Goal: Ask a question: Seek information or help from site administrators or community

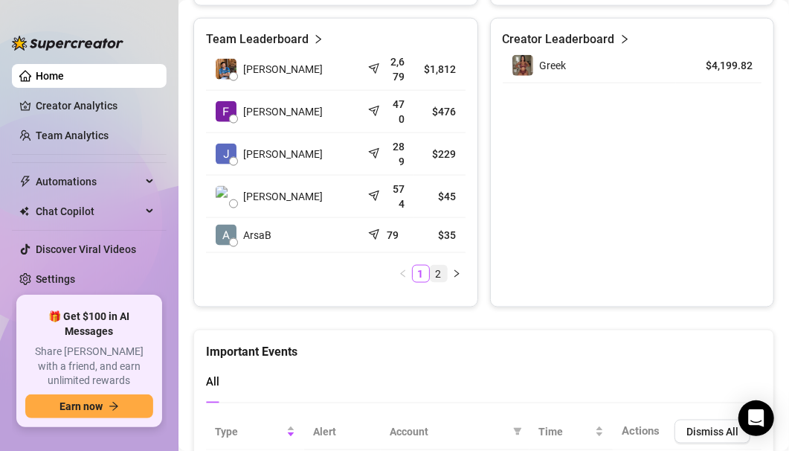
scroll to position [728, 0]
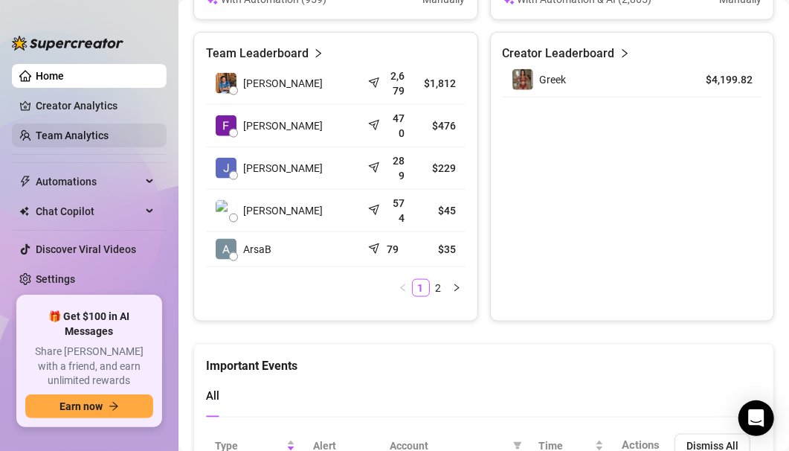
click at [68, 129] on link "Team Analytics" at bounding box center [72, 135] width 73 height 12
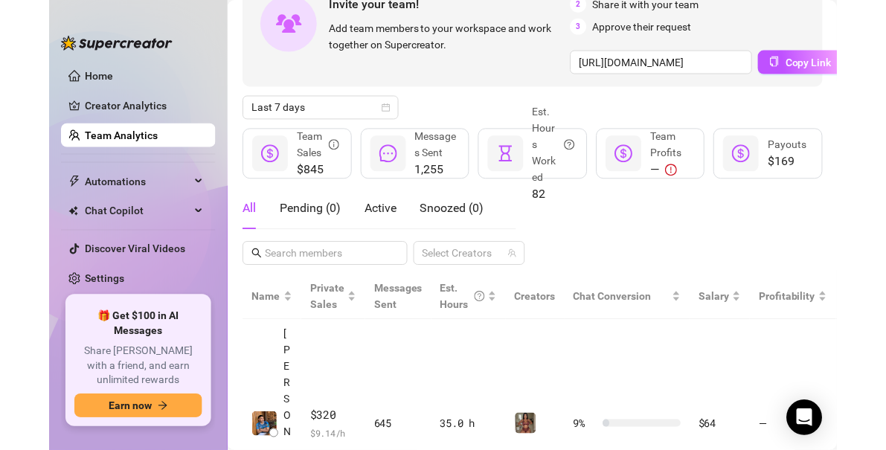
scroll to position [857, 0]
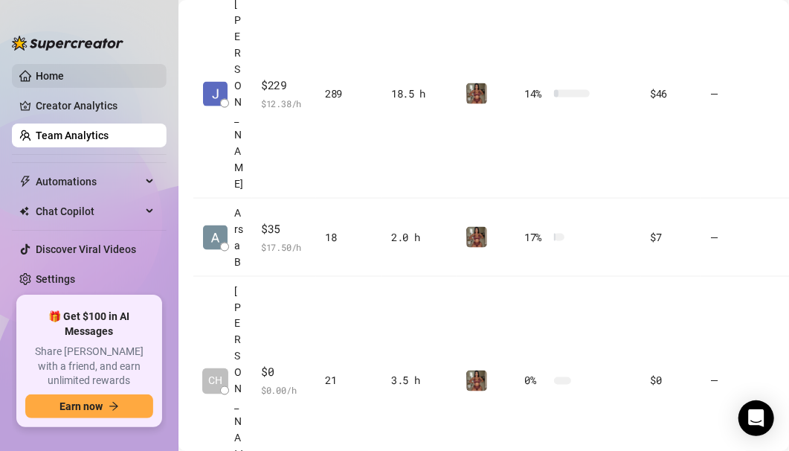
click at [58, 78] on link "Home" at bounding box center [50, 76] width 28 height 12
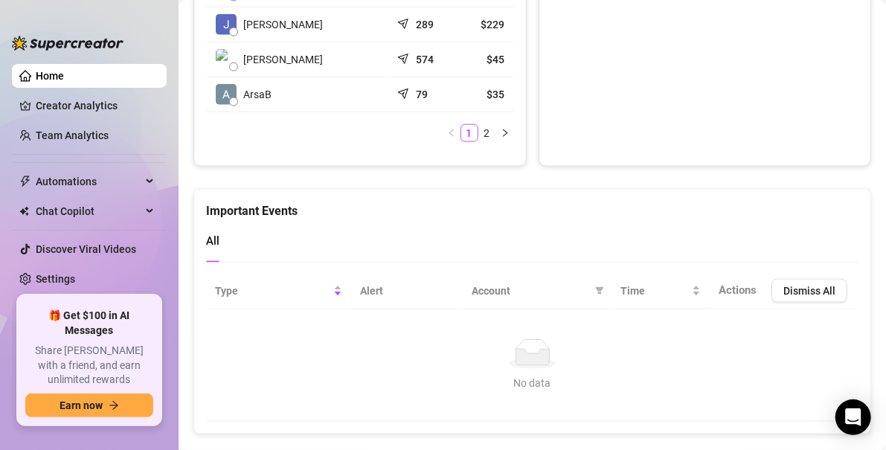
scroll to position [877, 0]
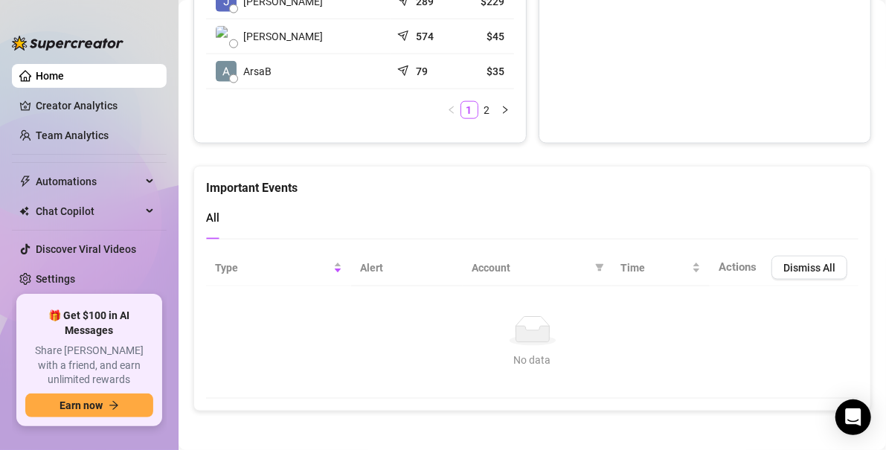
click at [524, 125] on div "Team Leaderboard [PERSON_NAME] 2,679 $1,812 [PERSON_NAME] 470 $476 [PERSON_NAME…" at bounding box center [532, 14] width 678 height 260
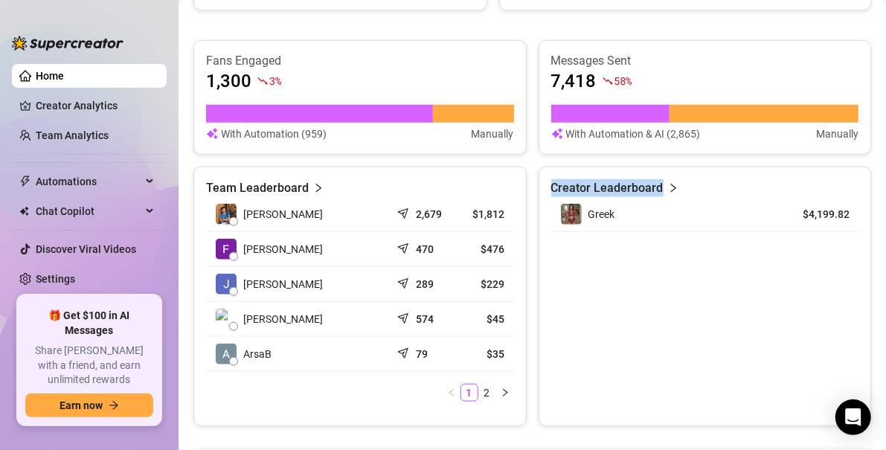
scroll to position [586, 0]
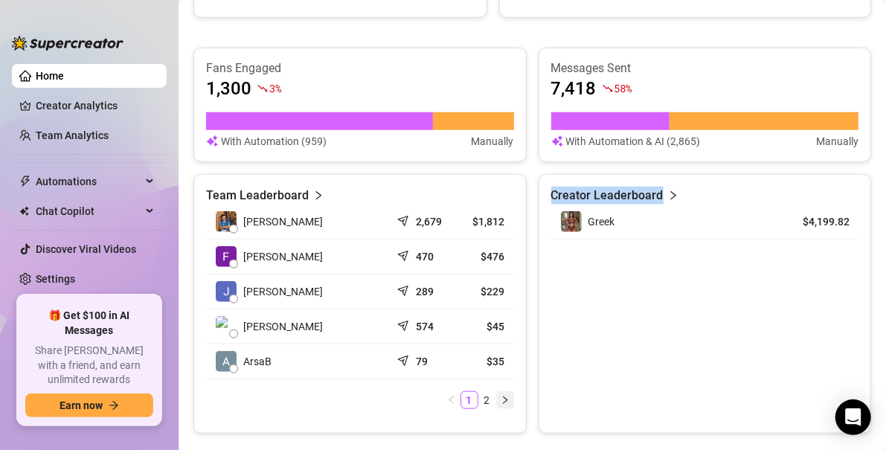
click at [501, 396] on icon "right" at bounding box center [505, 400] width 9 height 9
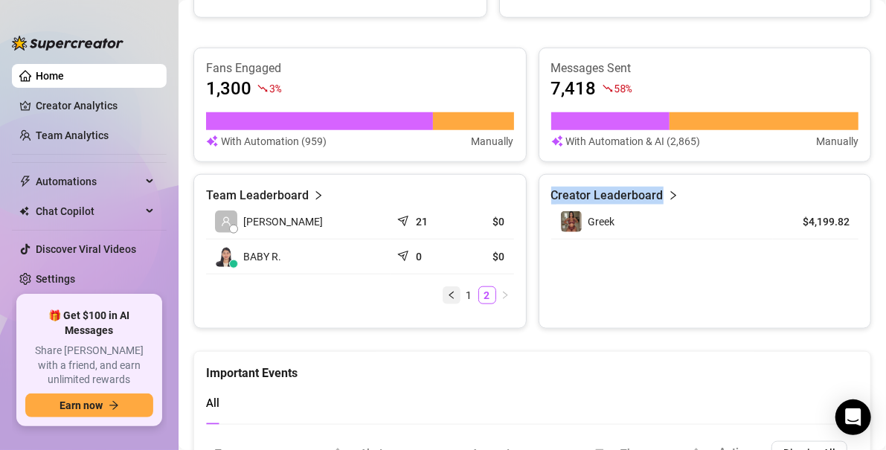
click at [447, 293] on icon "left" at bounding box center [451, 295] width 9 height 9
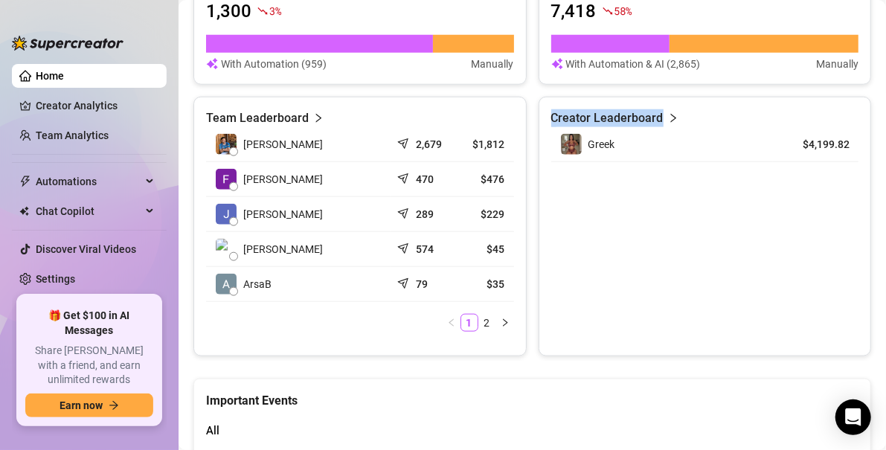
scroll to position [661, 0]
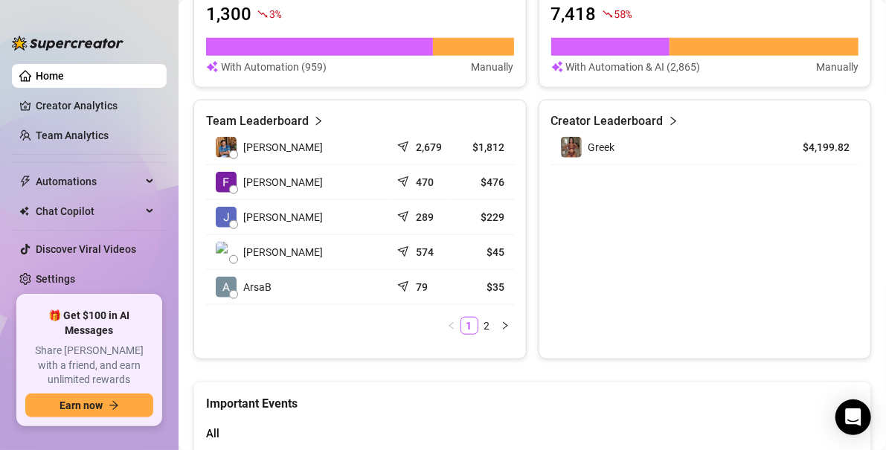
drag, startPoint x: 769, startPoint y: 399, endPoint x: 606, endPoint y: 412, distance: 163.5
drag, startPoint x: 606, startPoint y: 412, endPoint x: 522, endPoint y: 426, distance: 85.9
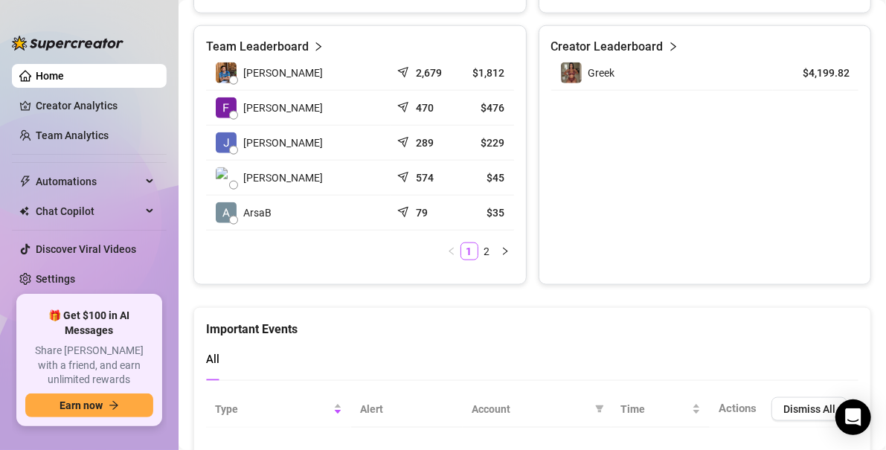
click at [388, 342] on div "All" at bounding box center [532, 360] width 653 height 42
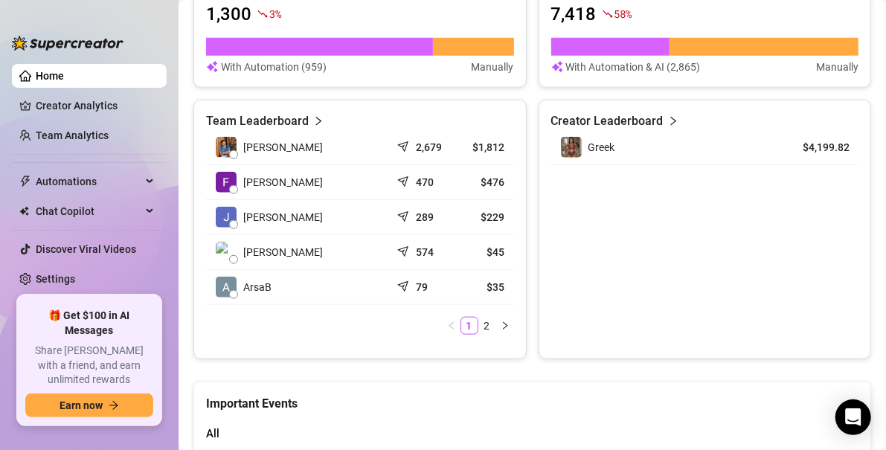
drag, startPoint x: 853, startPoint y: 422, endPoint x: 672, endPoint y: 404, distance: 182.4
drag, startPoint x: 672, startPoint y: 404, endPoint x: 847, endPoint y: 412, distance: 175.1
click at [709, 397] on icon "Open Intercom Messenger" at bounding box center [853, 417] width 19 height 19
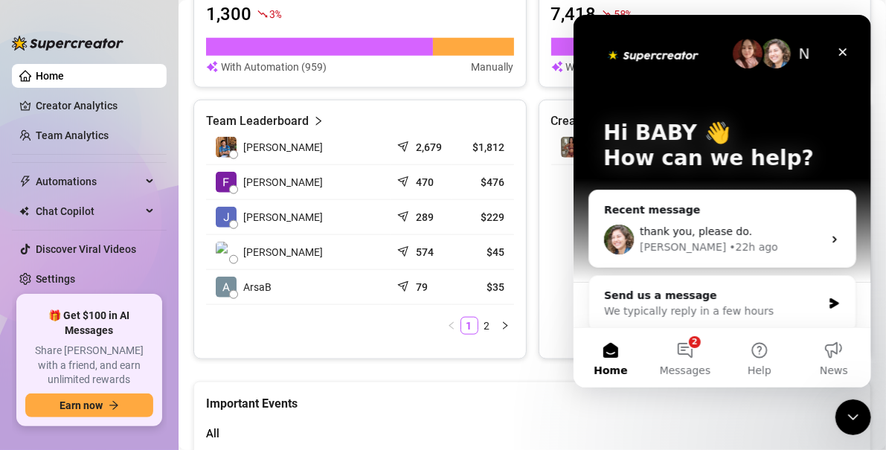
scroll to position [0, 0]
click at [697, 350] on button "2 Messages" at bounding box center [684, 358] width 74 height 60
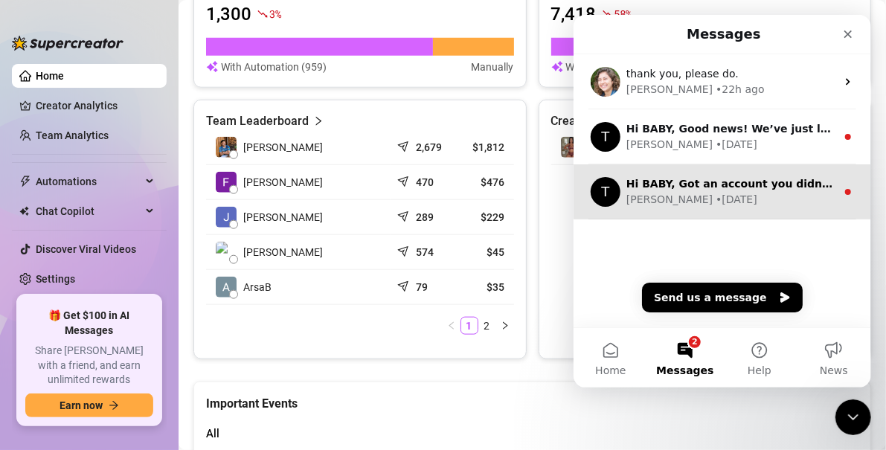
click at [709, 204] on div "[PERSON_NAME] • [DATE]" at bounding box center [731, 200] width 210 height 16
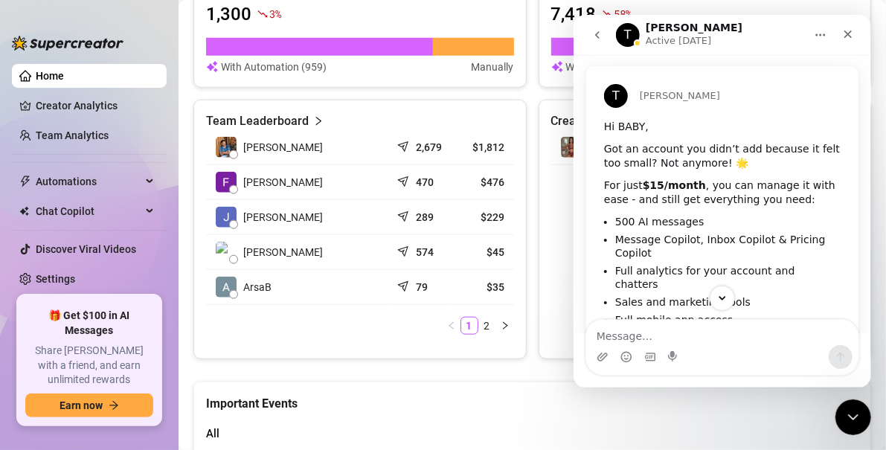
scroll to position [15, 0]
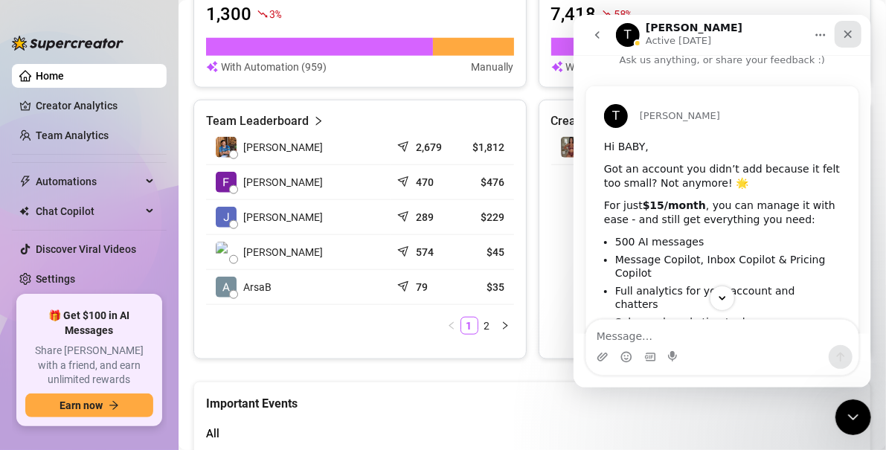
click at [709, 43] on div "Close" at bounding box center [847, 34] width 27 height 27
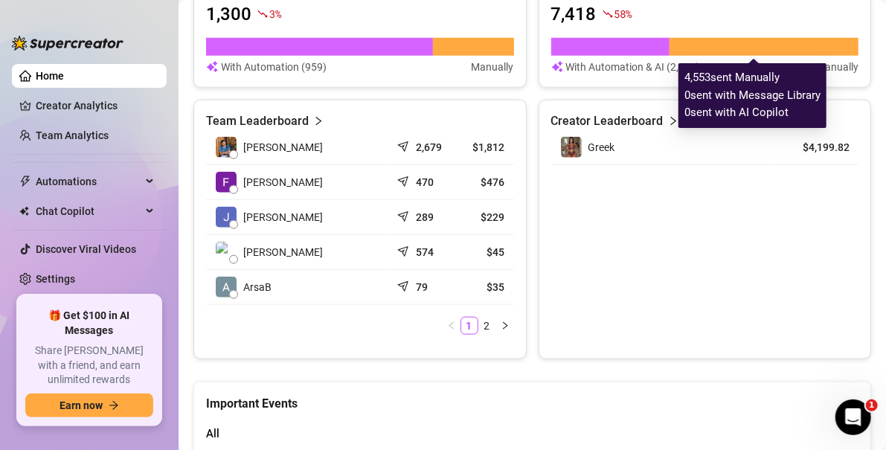
scroll to position [164, 0]
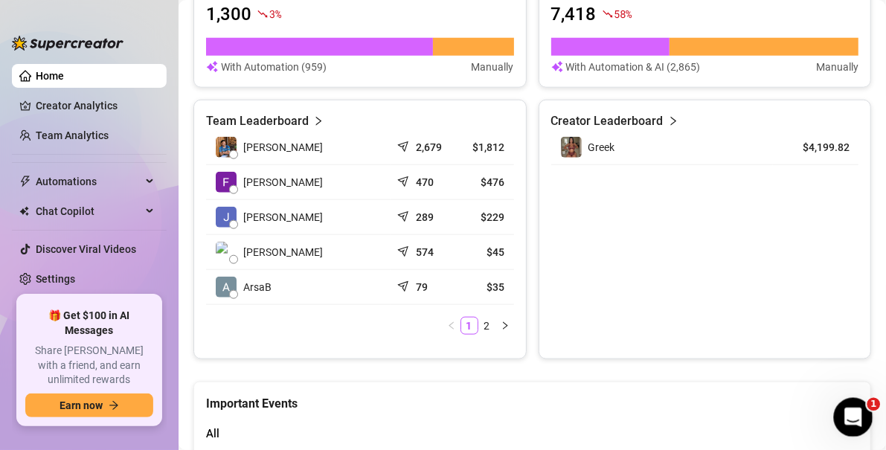
click at [709, 397] on icon "Open Intercom Messenger" at bounding box center [851, 415] width 25 height 25
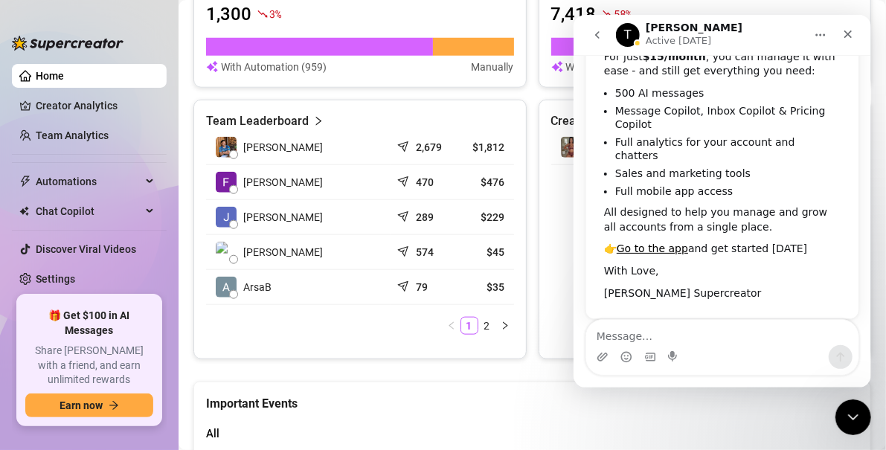
click at [596, 31] on icon "go back" at bounding box center [597, 35] width 12 height 12
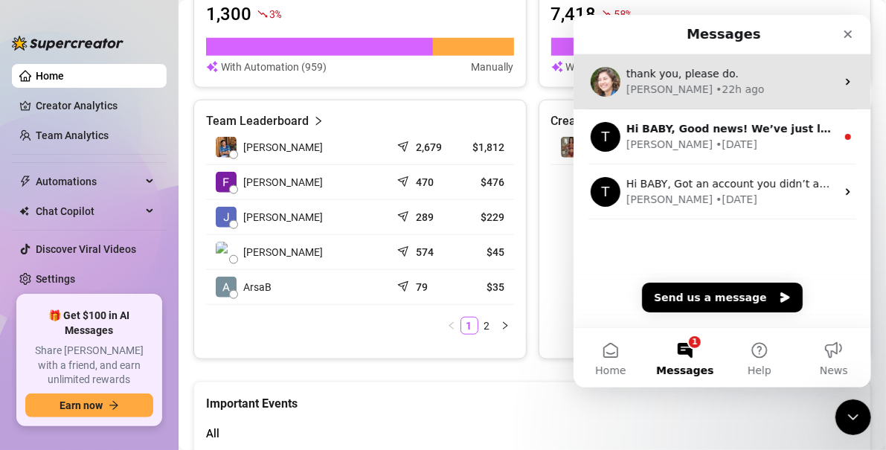
scroll to position [0, 0]
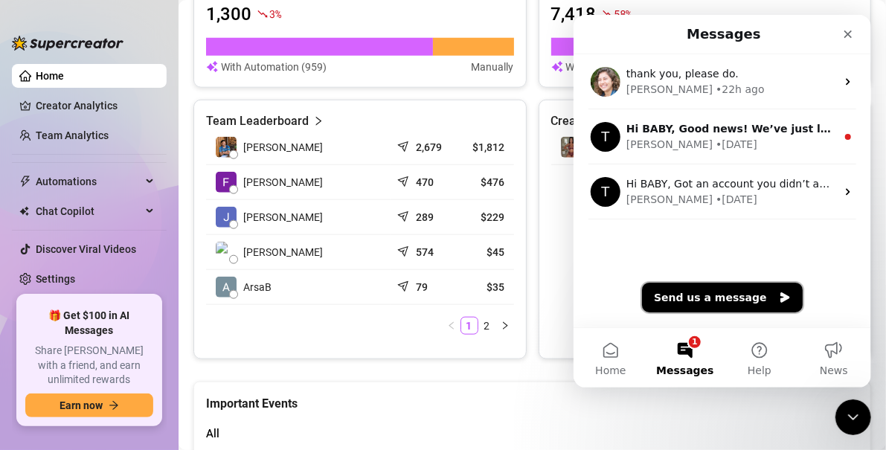
click at [709, 299] on button "Send us a message" at bounding box center [721, 298] width 161 height 30
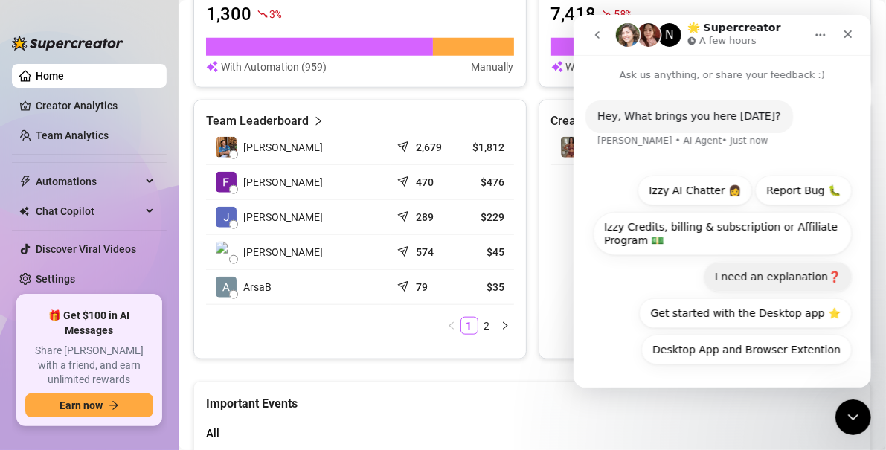
click at [709, 269] on button "I need an explanation❓" at bounding box center [777, 277] width 148 height 30
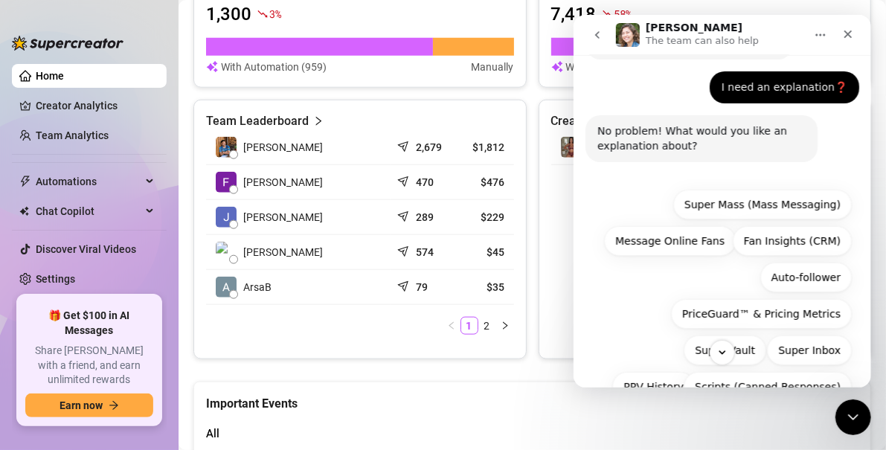
scroll to position [148, 0]
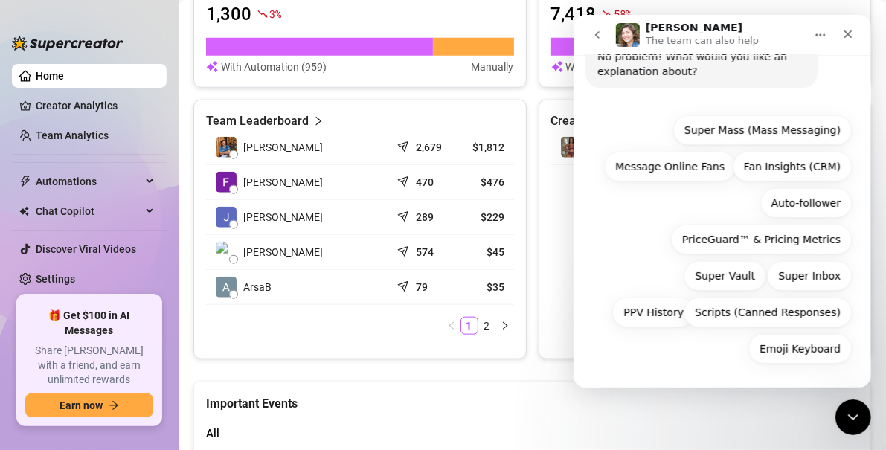
click at [600, 36] on icon "go back" at bounding box center [597, 35] width 12 height 12
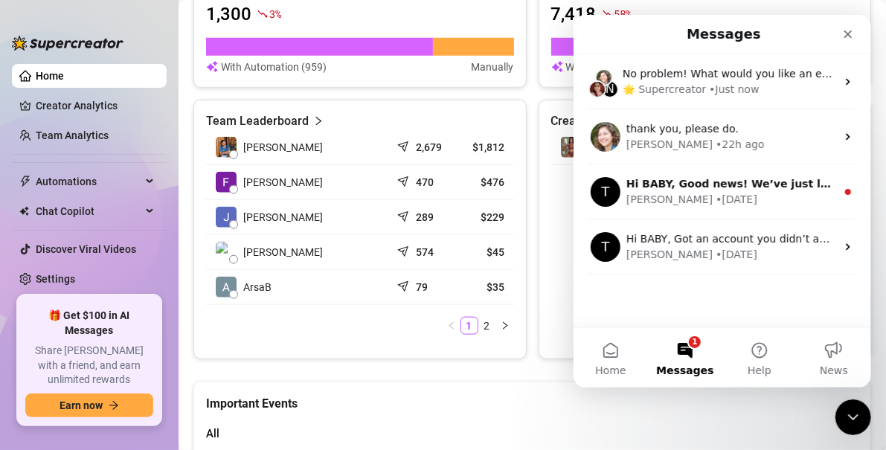
scroll to position [0, 0]
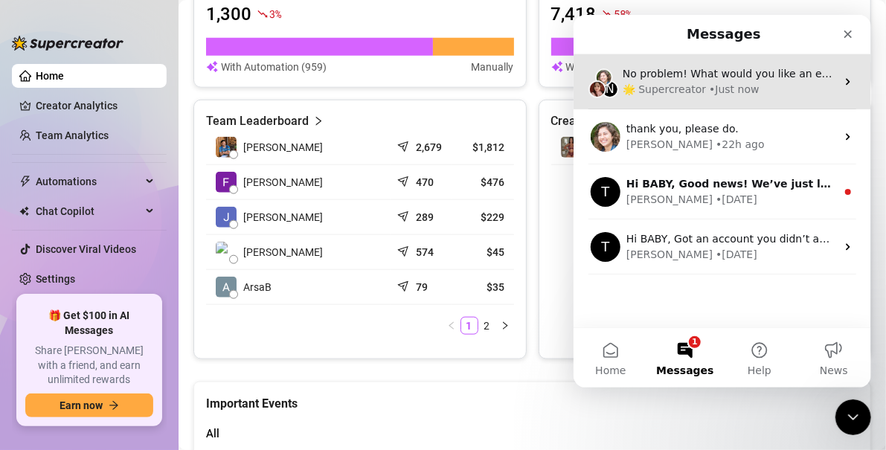
click at [709, 94] on div "• Just now" at bounding box center [733, 90] width 50 height 16
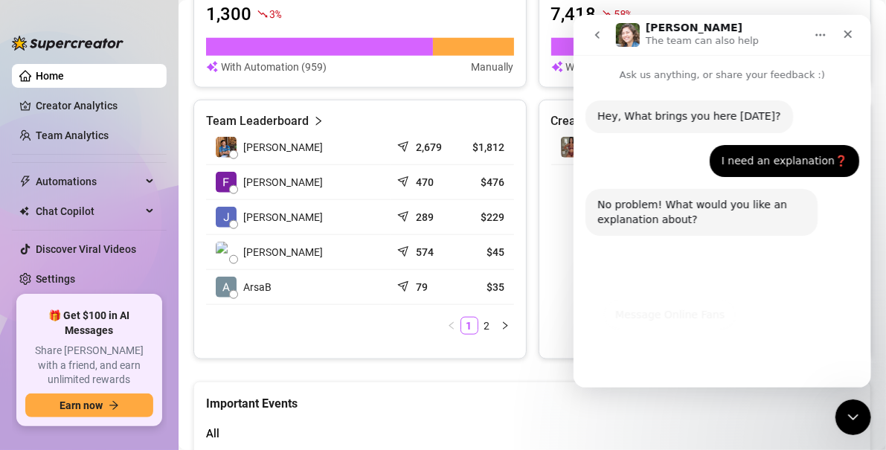
scroll to position [148, 0]
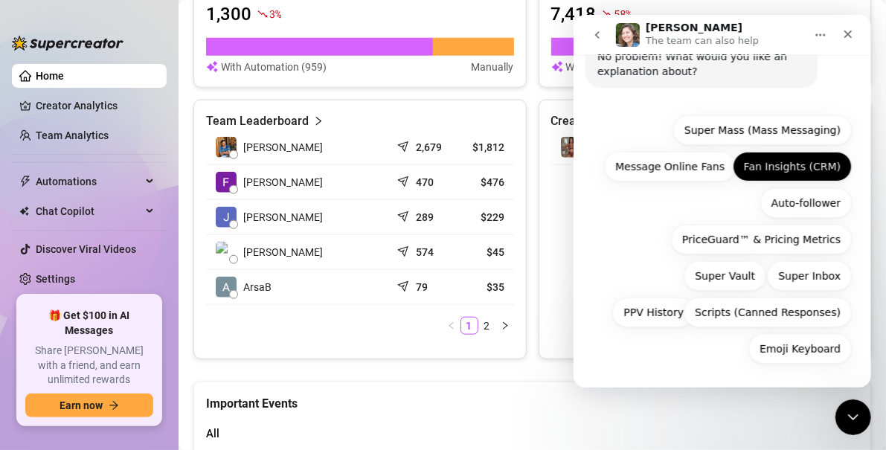
click at [709, 166] on button "Fan Insights (CRM)" at bounding box center [791, 167] width 119 height 30
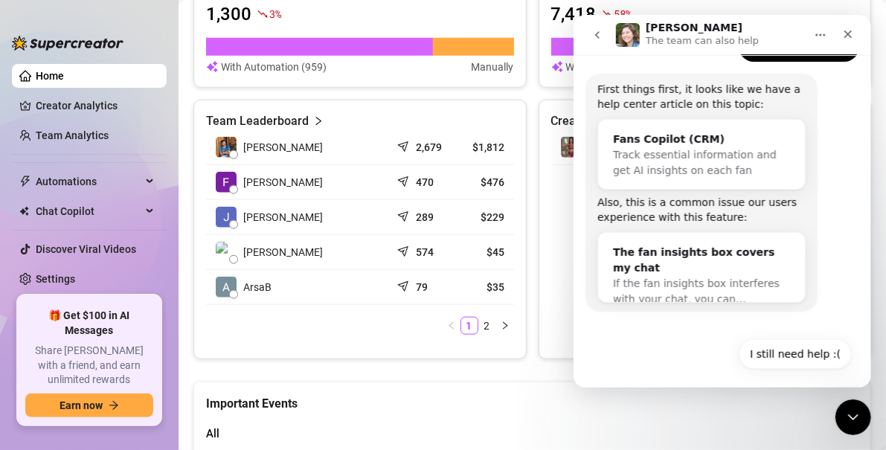
scroll to position [226, 0]
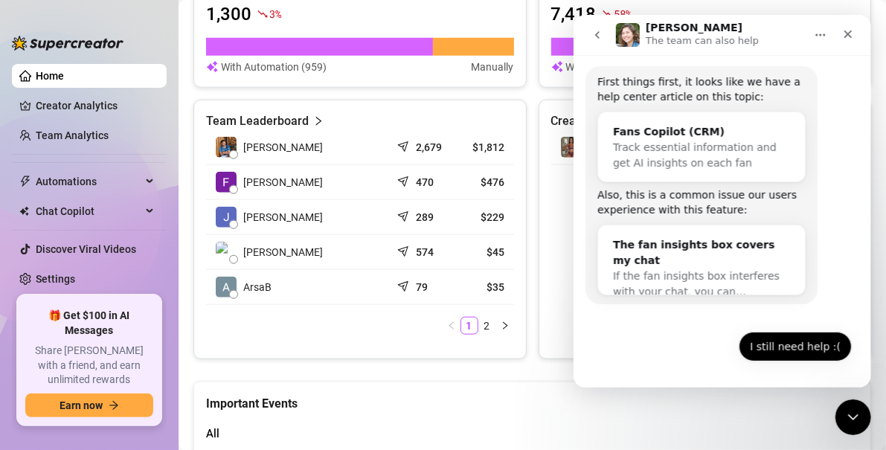
click at [709, 344] on button "I still need help :(" at bounding box center [794, 347] width 113 height 30
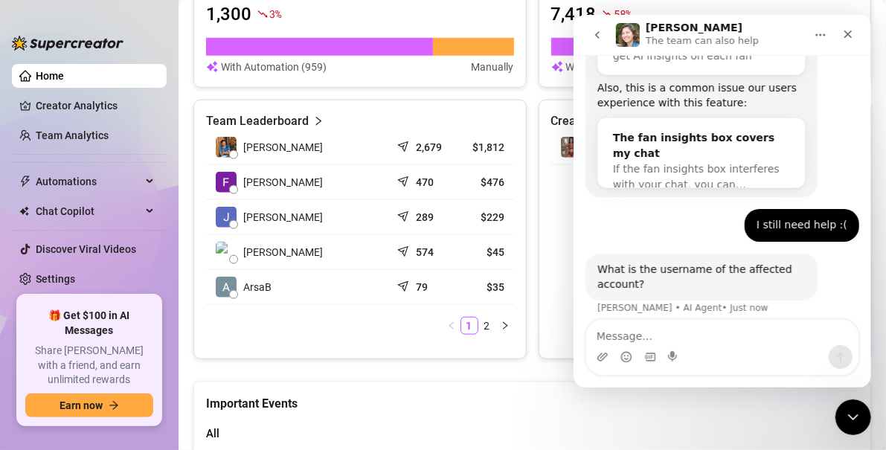
scroll to position [345, 0]
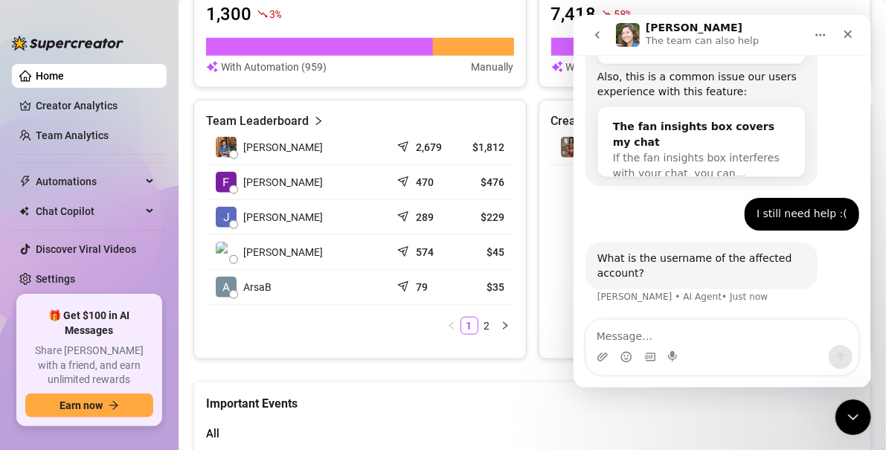
click at [654, 332] on textarea "Message…" at bounding box center [722, 332] width 272 height 25
type textarea "R"
type textarea "babyrose.alinar"
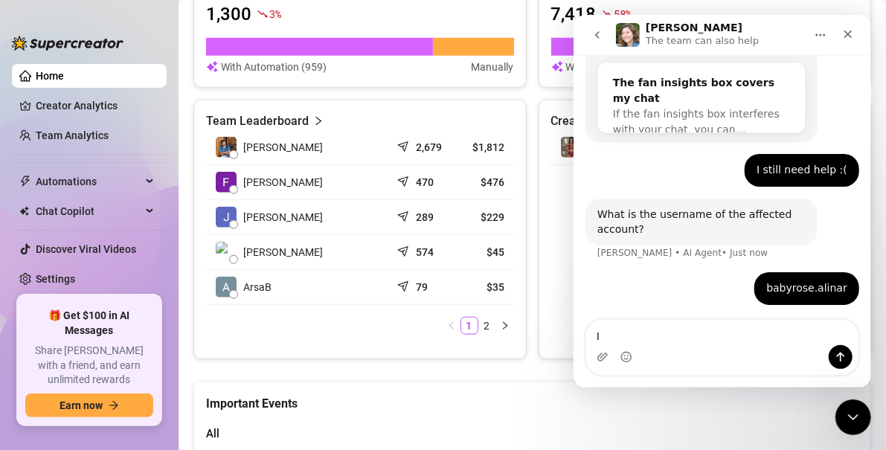
type textarea "I"
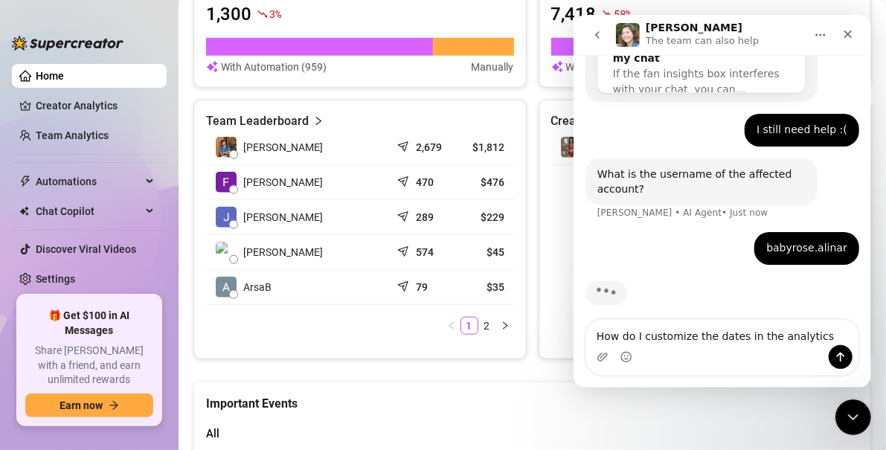
scroll to position [438, 0]
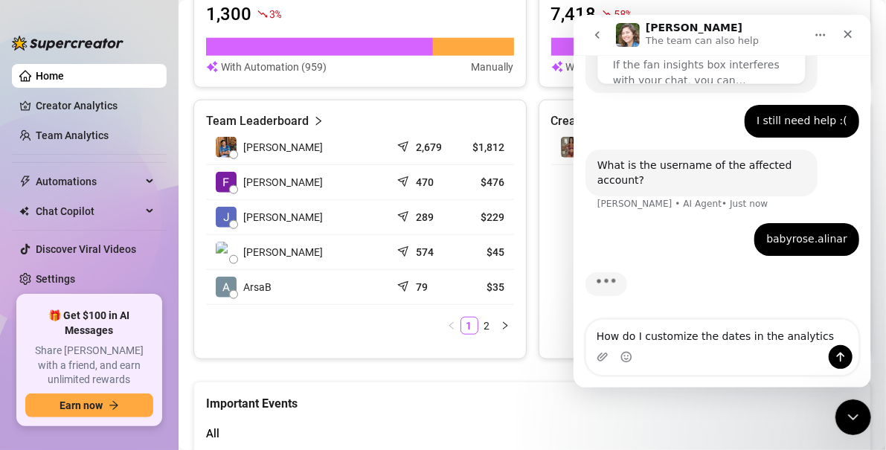
type textarea "How do I customize the dates in the analytics"
drag, startPoint x: 807, startPoint y: 332, endPoint x: 781, endPoint y: 350, distance: 32.0
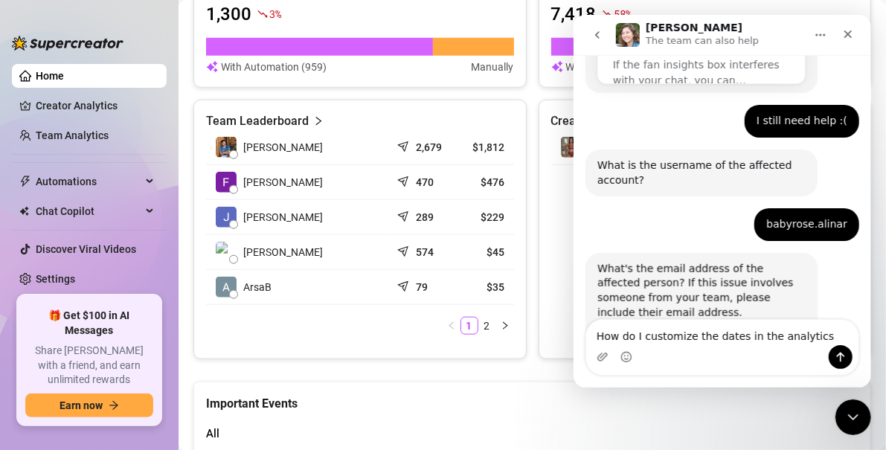
drag, startPoint x: 781, startPoint y: 350, endPoint x: 752, endPoint y: 368, distance: 33.7
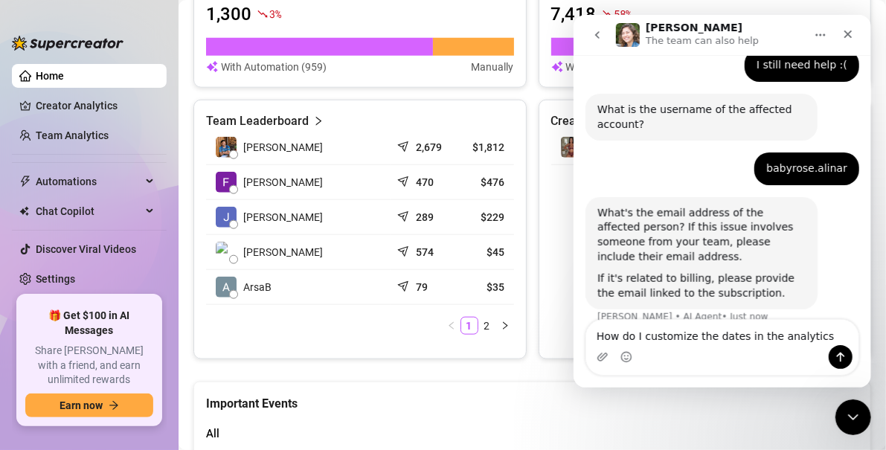
scroll to position [513, 0]
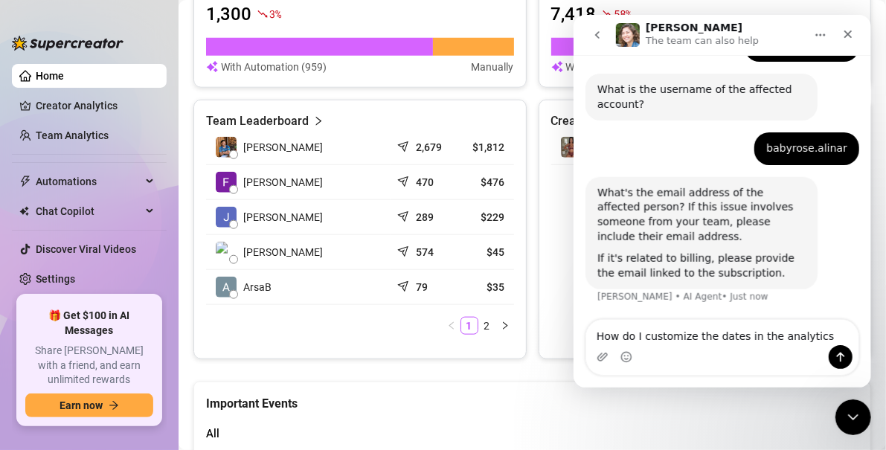
drag, startPoint x: 752, startPoint y: 368, endPoint x: 678, endPoint y: 371, distance: 74.5
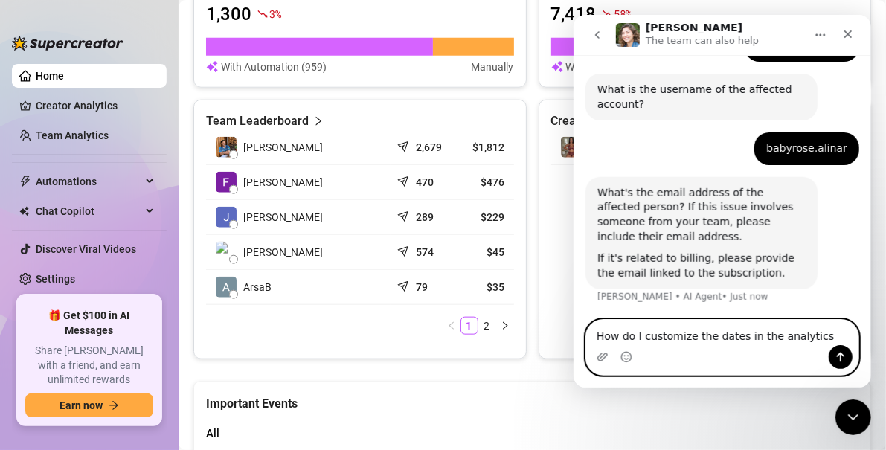
drag, startPoint x: 678, startPoint y: 371, endPoint x: 627, endPoint y: 327, distance: 67.6
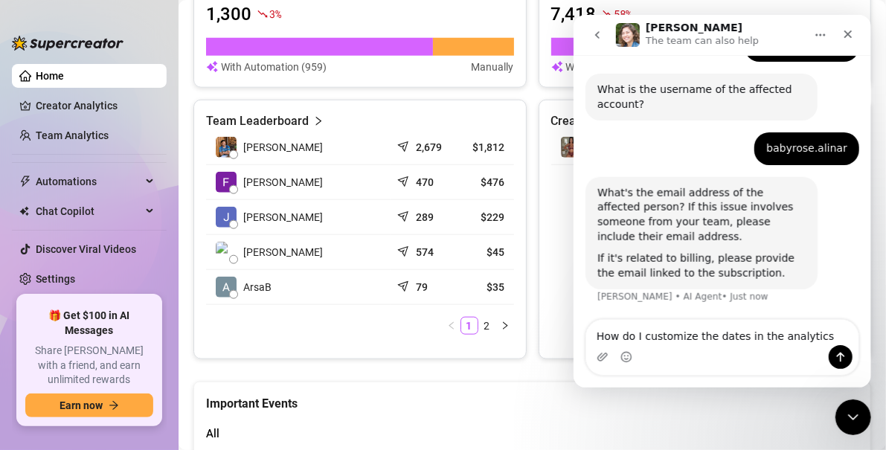
drag, startPoint x: 627, startPoint y: 327, endPoint x: 810, endPoint y: 356, distance: 186.1
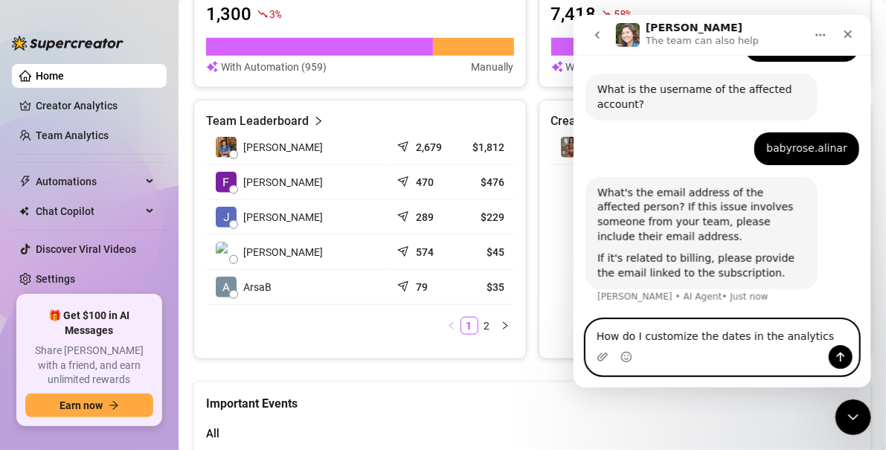
drag, startPoint x: 810, startPoint y: 356, endPoint x: 772, endPoint y: 333, distance: 44.4
drag, startPoint x: 772, startPoint y: 333, endPoint x: 836, endPoint y: 353, distance: 66.6
drag, startPoint x: 836, startPoint y: 353, endPoint x: 838, endPoint y: 362, distance: 8.5
click at [709, 362] on icon "Send a message…" at bounding box center [840, 357] width 12 height 12
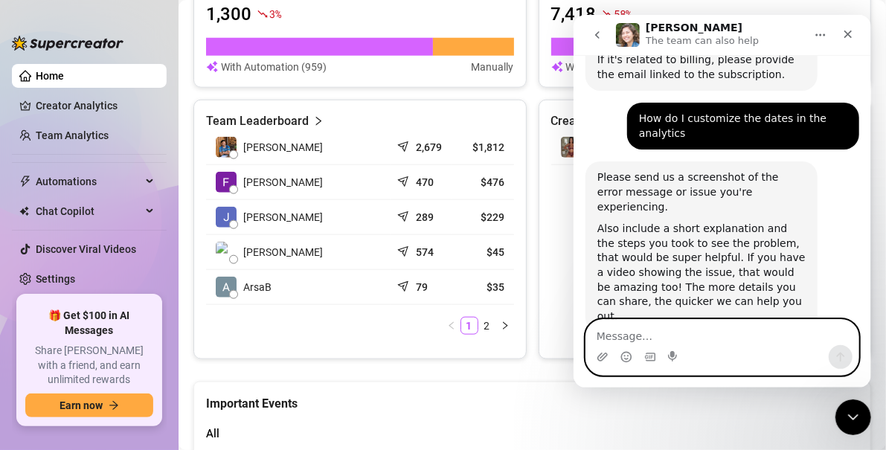
scroll to position [711, 0]
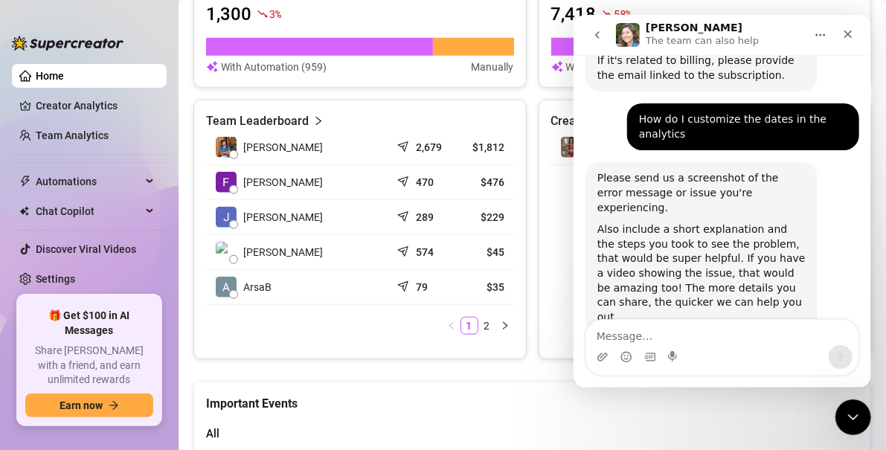
click at [709, 116] on div "How do I customize the dates in the analytics BABY • 7m ago" at bounding box center [743, 126] width 232 height 47
click at [709, 33] on icon "Close" at bounding box center [848, 34] width 12 height 12
